Goal: Find specific page/section

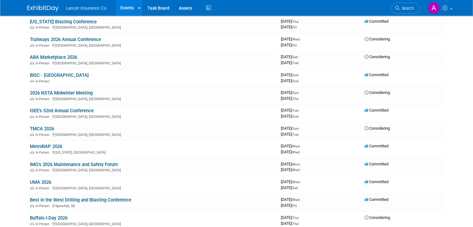
scroll to position [342, 0]
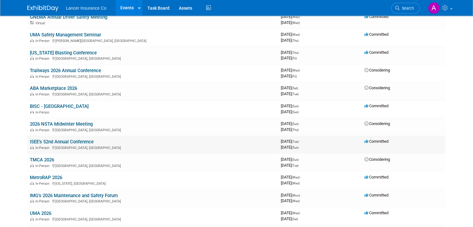
click at [69, 139] on link "ISEE’s 52nd Annual Conference" at bounding box center [62, 142] width 64 height 6
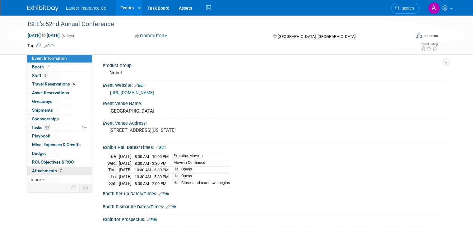
click at [45, 170] on span "Attachments 7" at bounding box center [47, 170] width 31 height 5
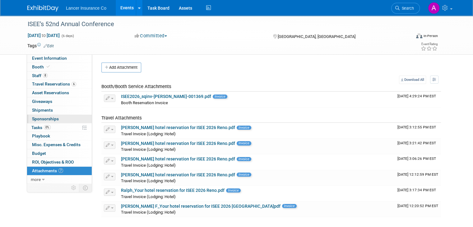
click at [48, 120] on span "Sponsorships 0" at bounding box center [45, 118] width 27 height 5
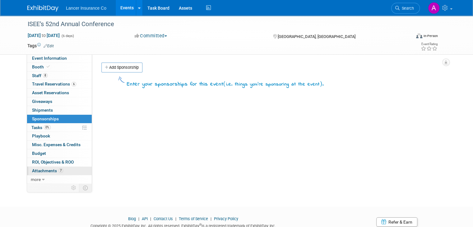
click at [41, 168] on span "Attachments 7" at bounding box center [47, 170] width 31 height 5
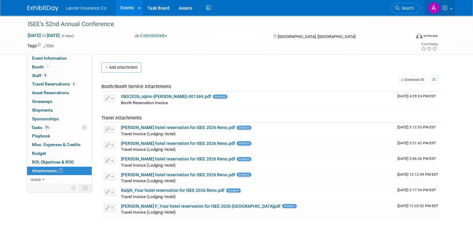
click at [453, 8] on span at bounding box center [451, 8] width 2 height 1
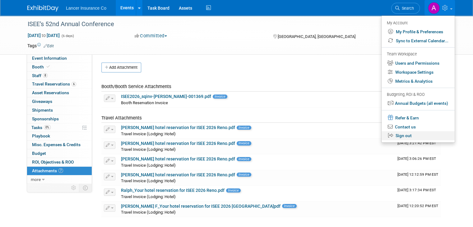
click at [411, 136] on link "Sign out" at bounding box center [418, 135] width 73 height 9
